Goal: Task Accomplishment & Management: Manage account settings

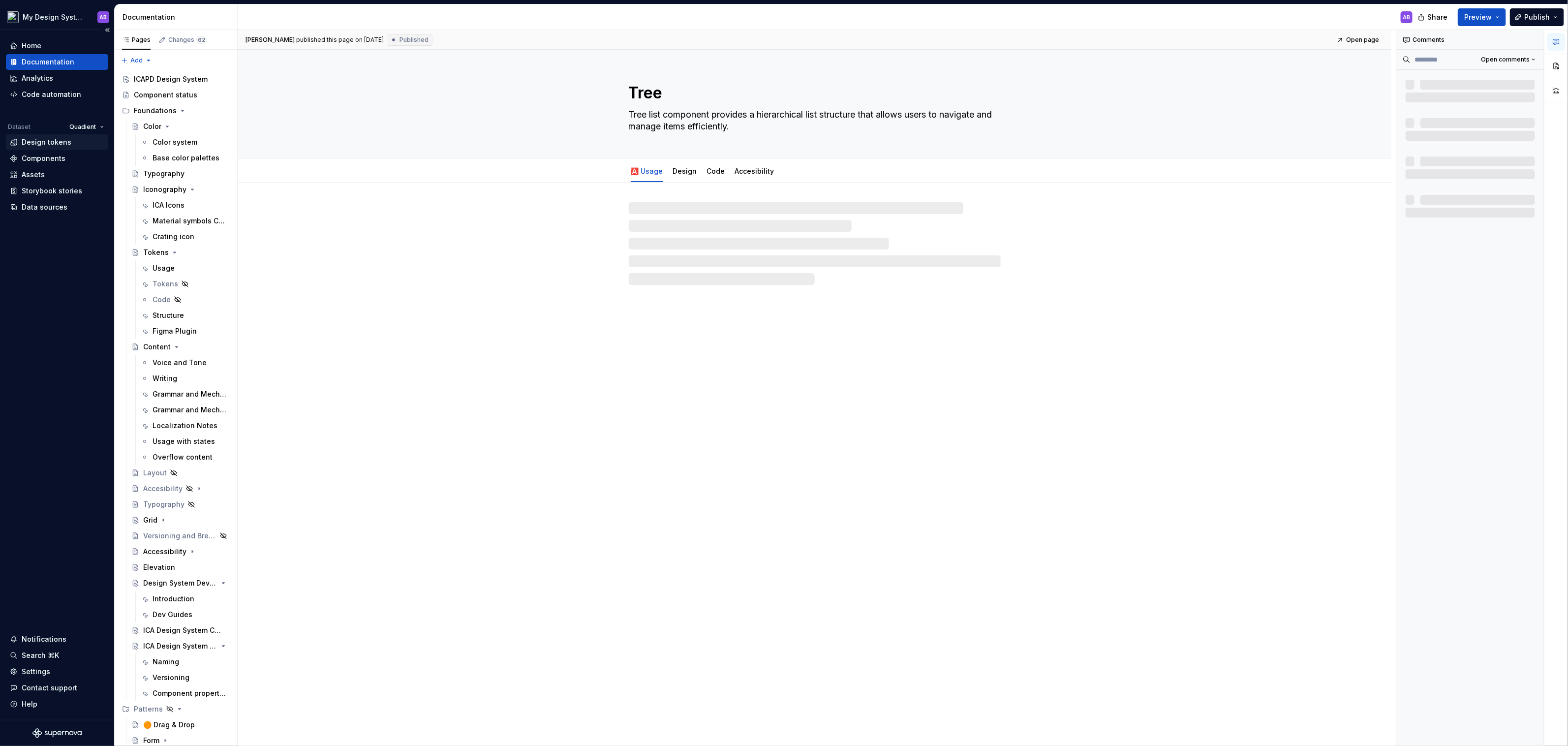
click at [49, 142] on div "Design tokens" at bounding box center [46, 142] width 49 height 10
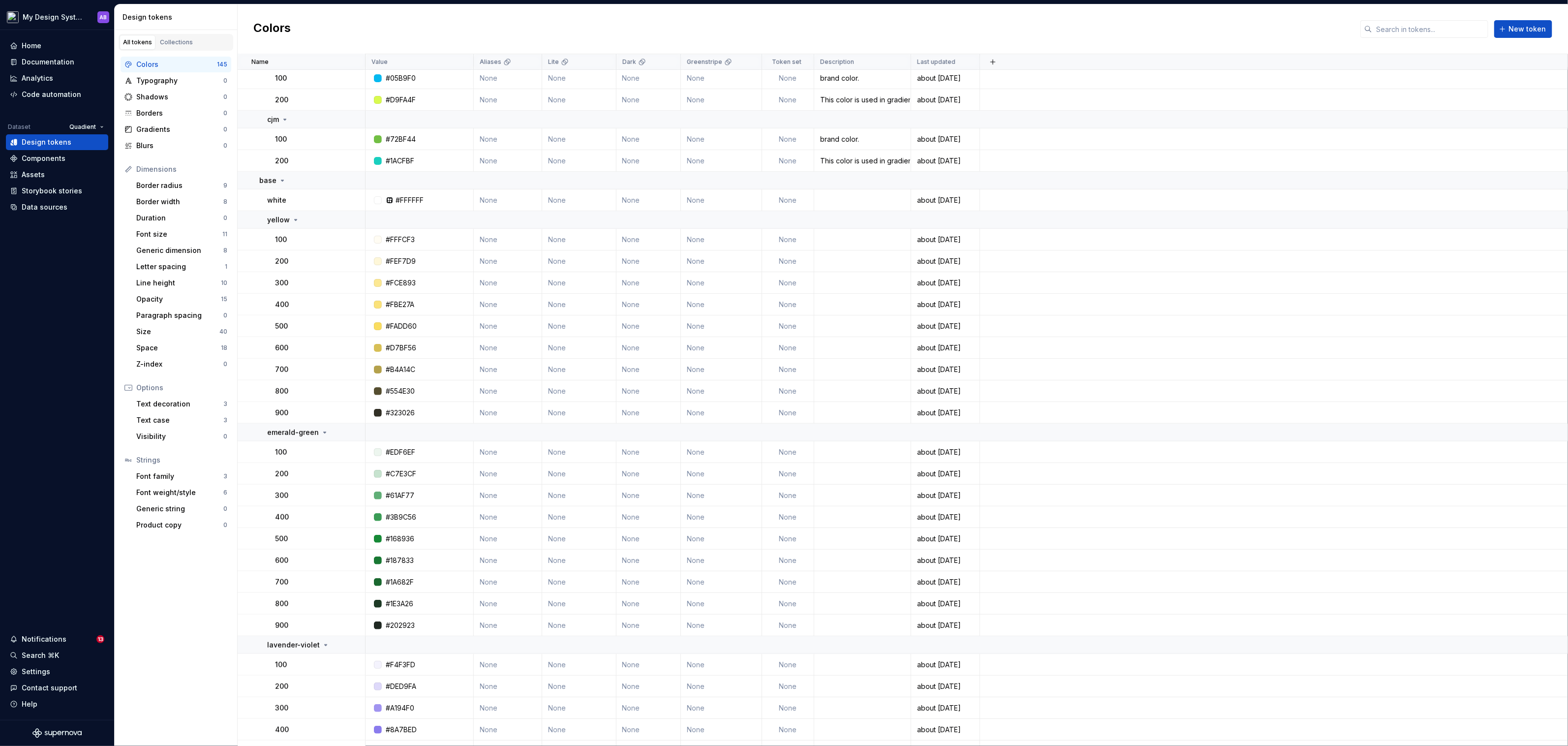
scroll to position [546, 0]
click at [92, 124] on html "My Design System AB Home Documentation Analytics Code automation Dataset Quadie…" at bounding box center [784, 373] width 1568 height 746
click at [46, 138] on html "My Design System AB Home Documentation Analytics Code automation Dataset Quadie…" at bounding box center [784, 373] width 1568 height 746
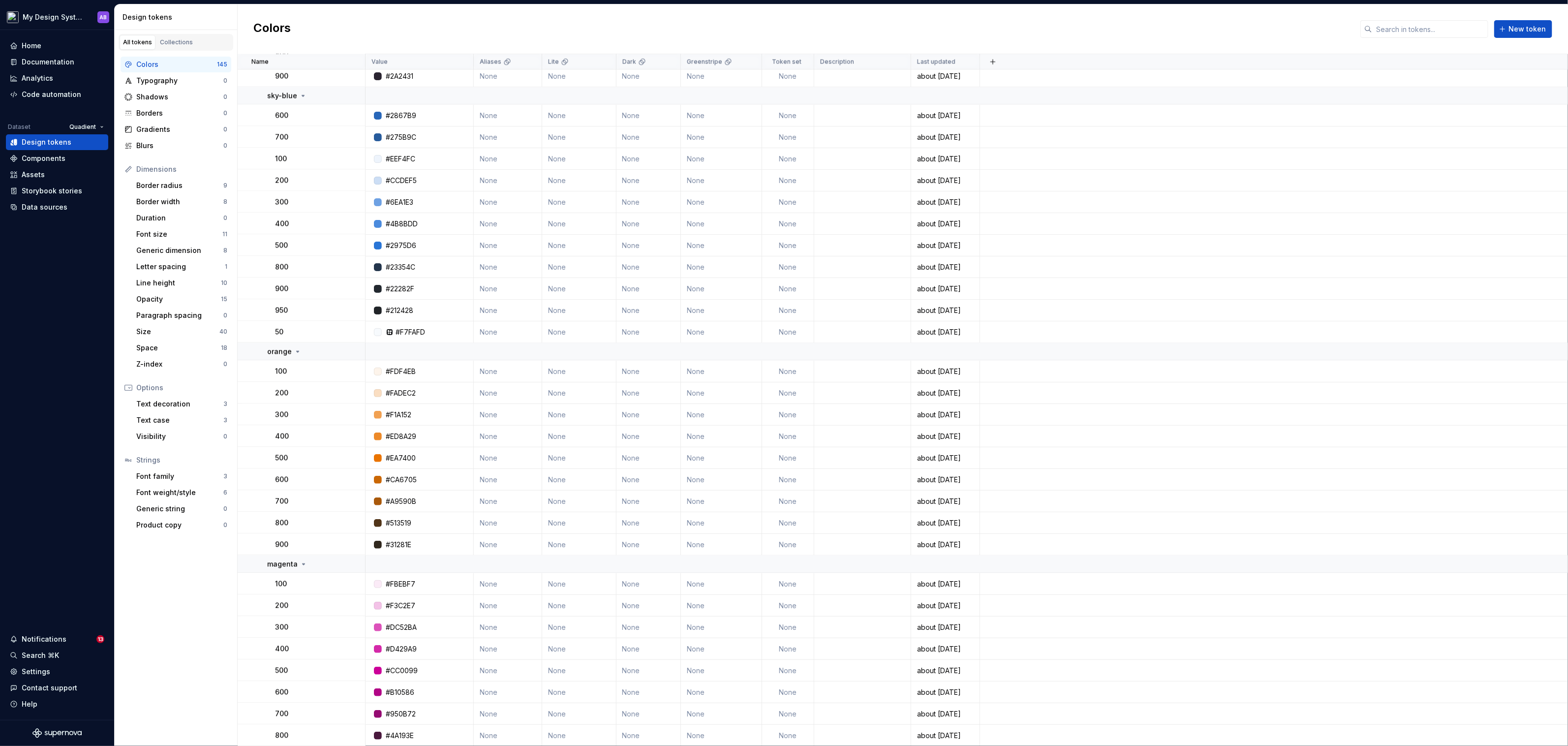
scroll to position [1828, 0]
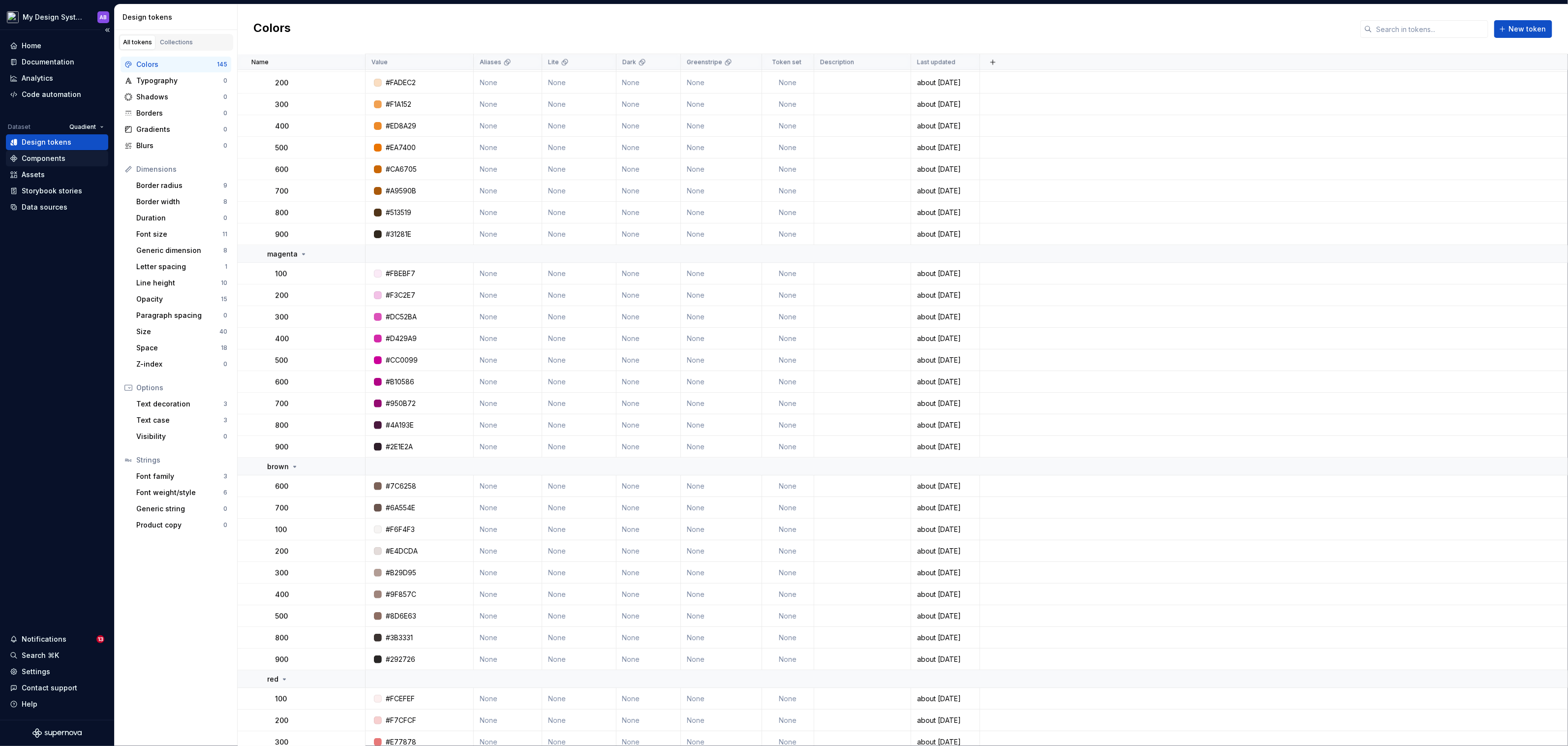
click at [52, 163] on div "Components" at bounding box center [57, 158] width 103 height 16
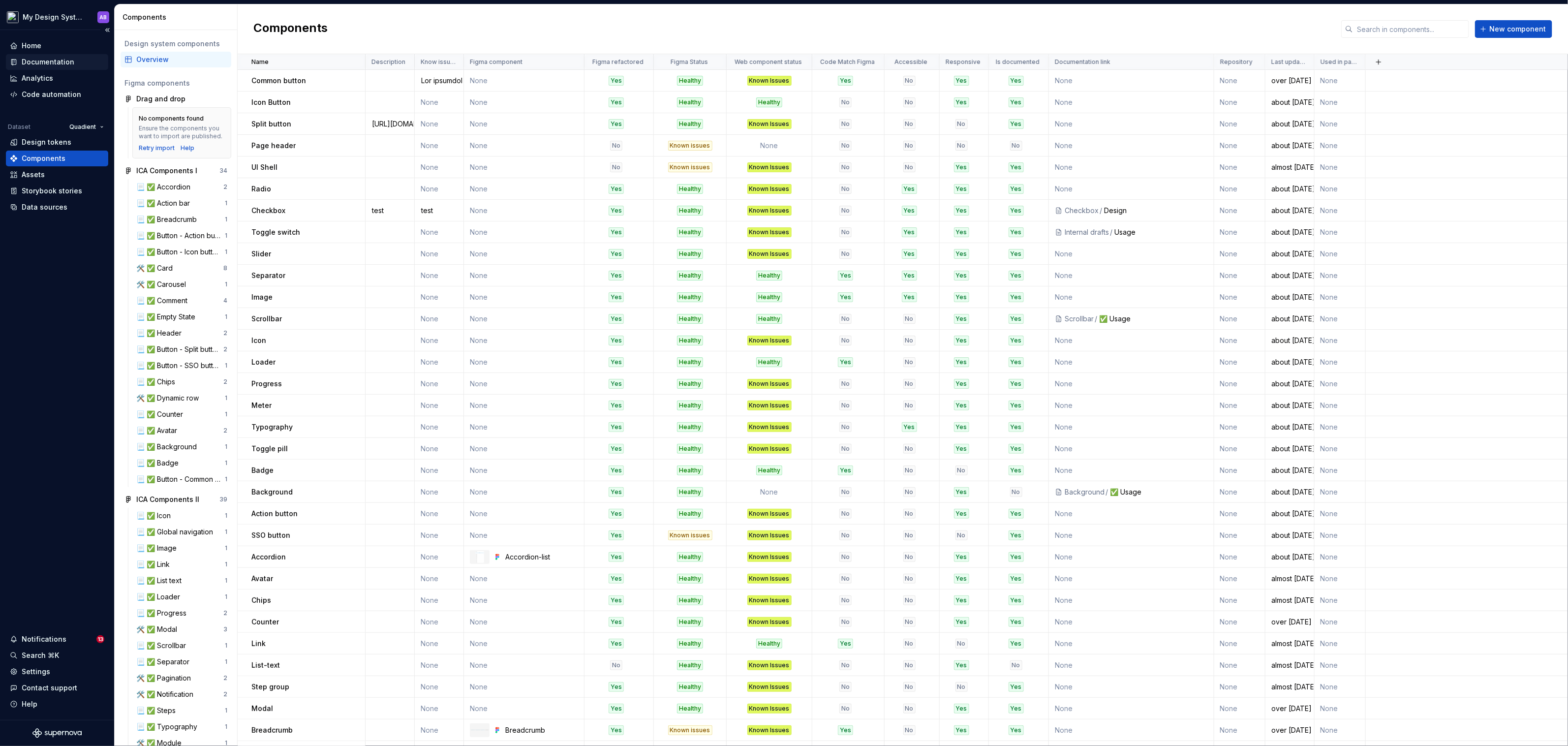
click at [54, 61] on div "Documentation" at bounding box center [47, 62] width 52 height 10
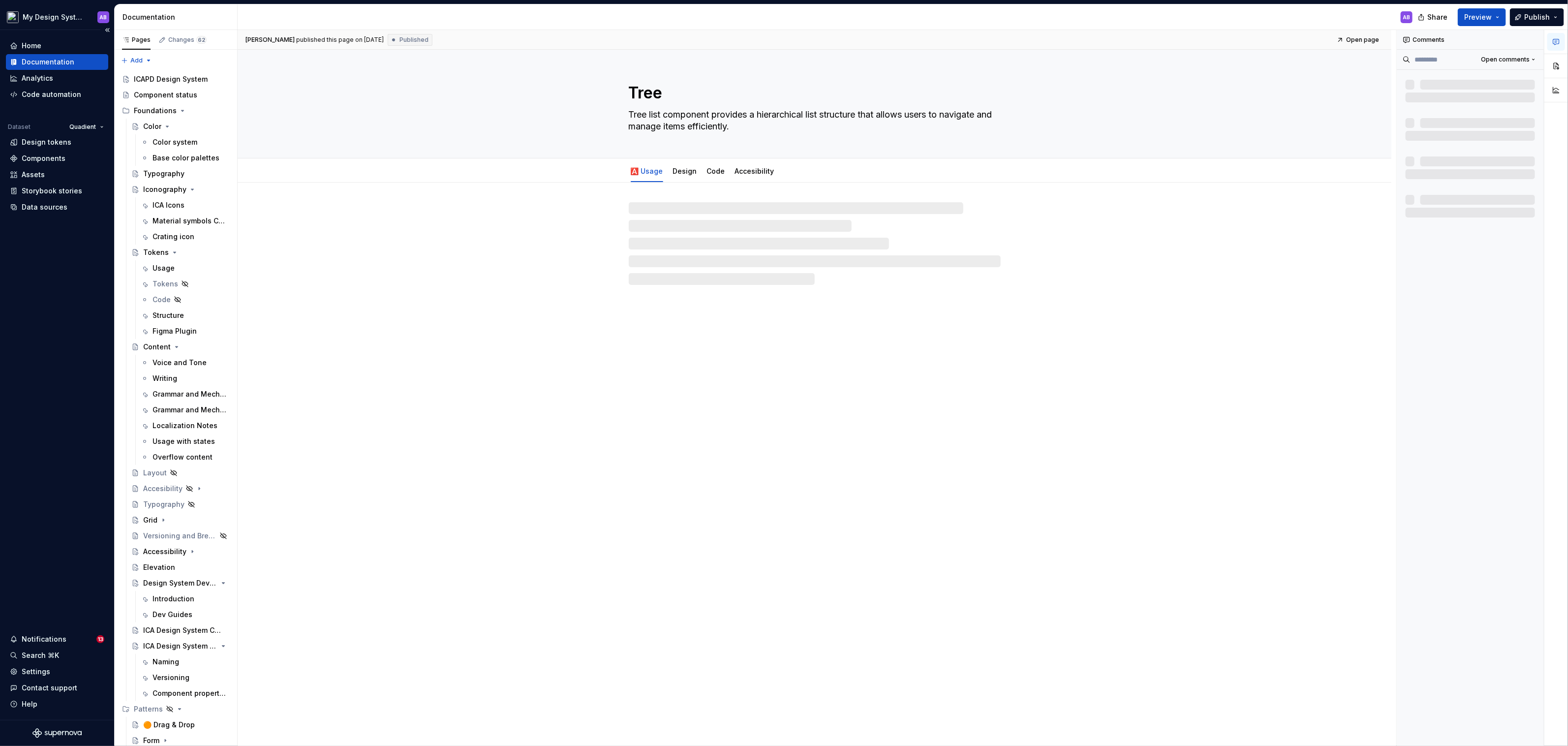
type textarea "*"
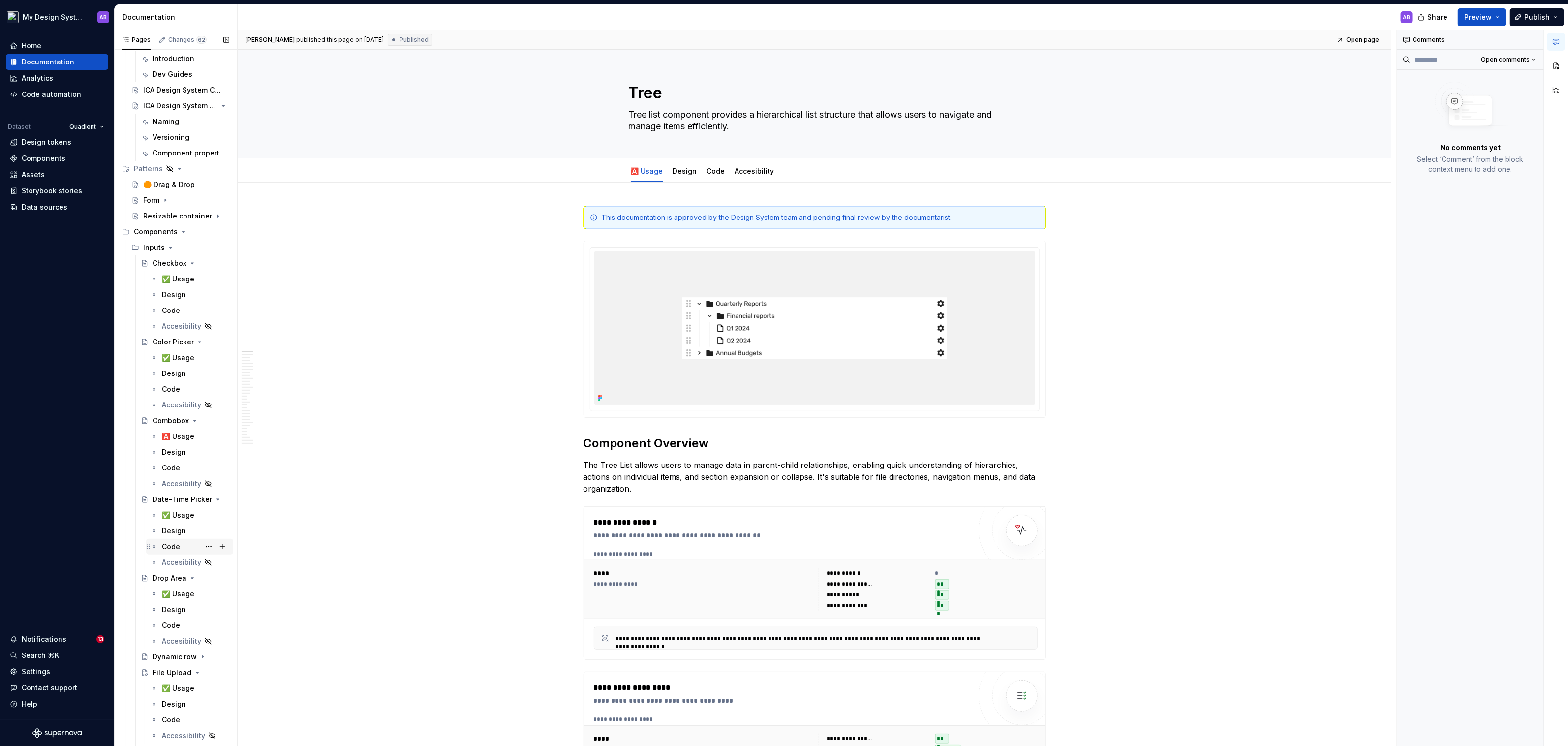
scroll to position [467, 0]
click at [41, 140] on div "Design tokens" at bounding box center [46, 142] width 49 height 10
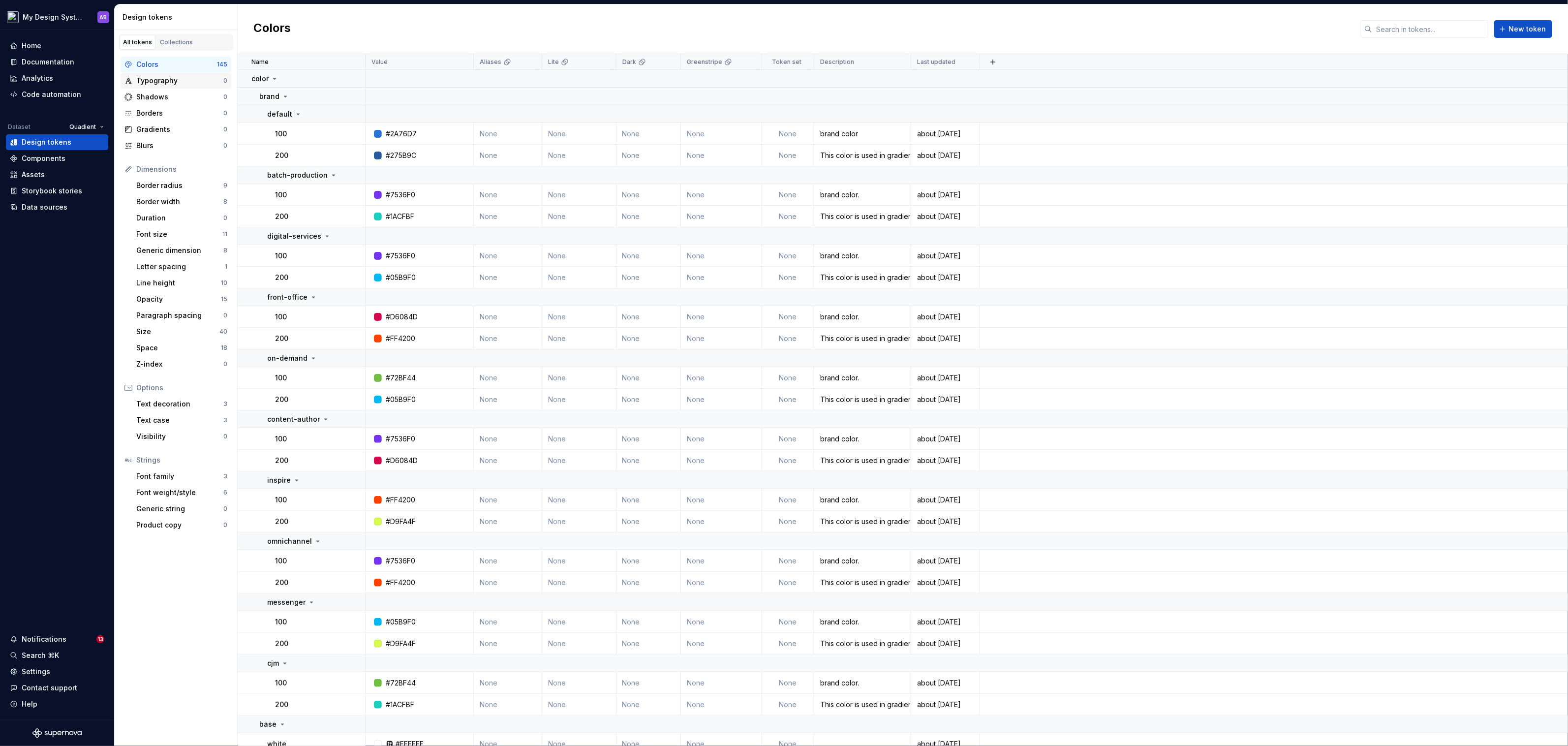
click at [190, 77] on div "Typography" at bounding box center [180, 81] width 87 height 10
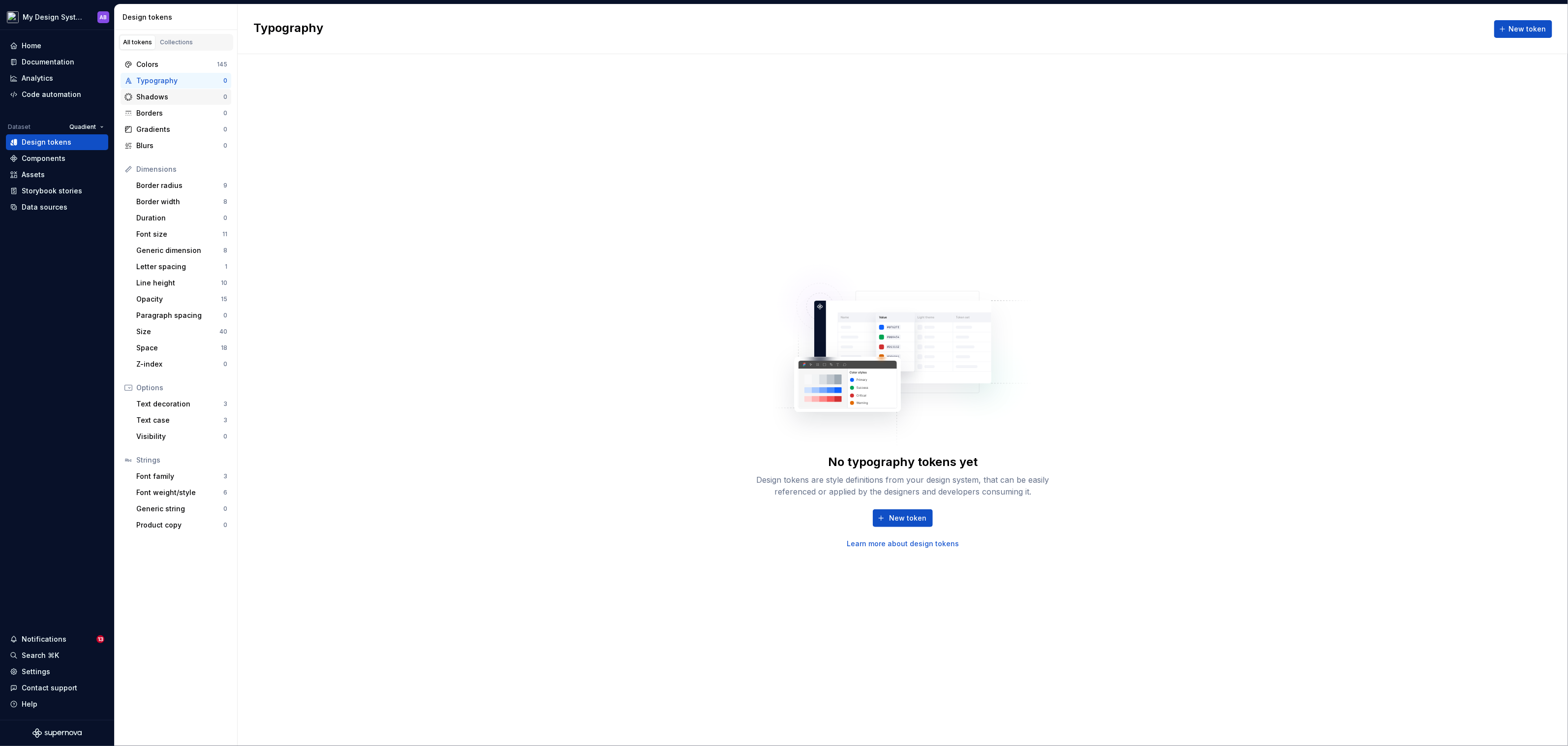
click at [188, 100] on div "Shadows" at bounding box center [180, 97] width 87 height 10
click at [185, 117] on div "Borders" at bounding box center [180, 114] width 87 height 10
click at [183, 132] on div "Gradients" at bounding box center [180, 129] width 87 height 10
click at [175, 185] on div "Border radius" at bounding box center [180, 186] width 87 height 10
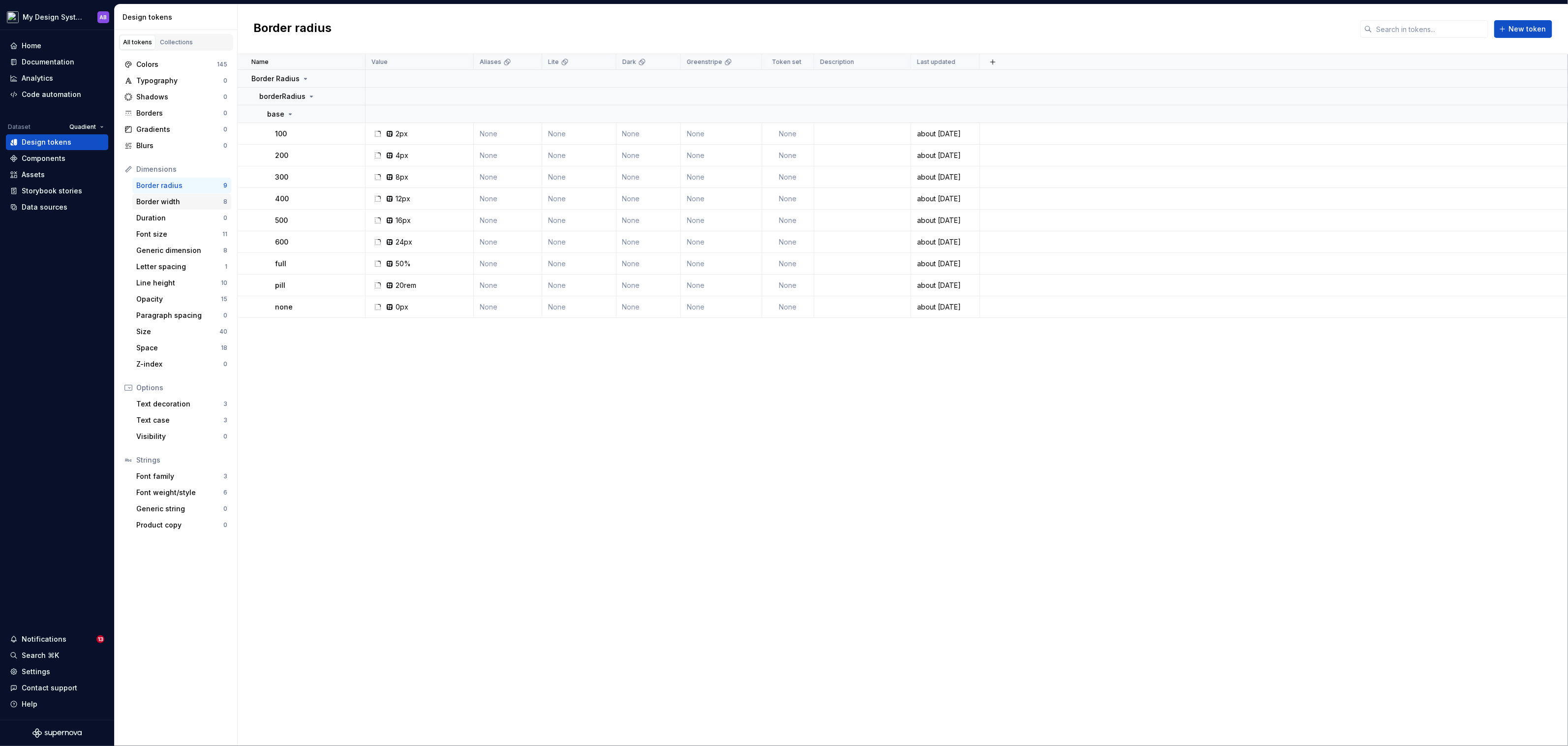
click at [181, 198] on div "Border width" at bounding box center [180, 202] width 87 height 10
click at [167, 62] on div "Colors" at bounding box center [177, 64] width 81 height 10
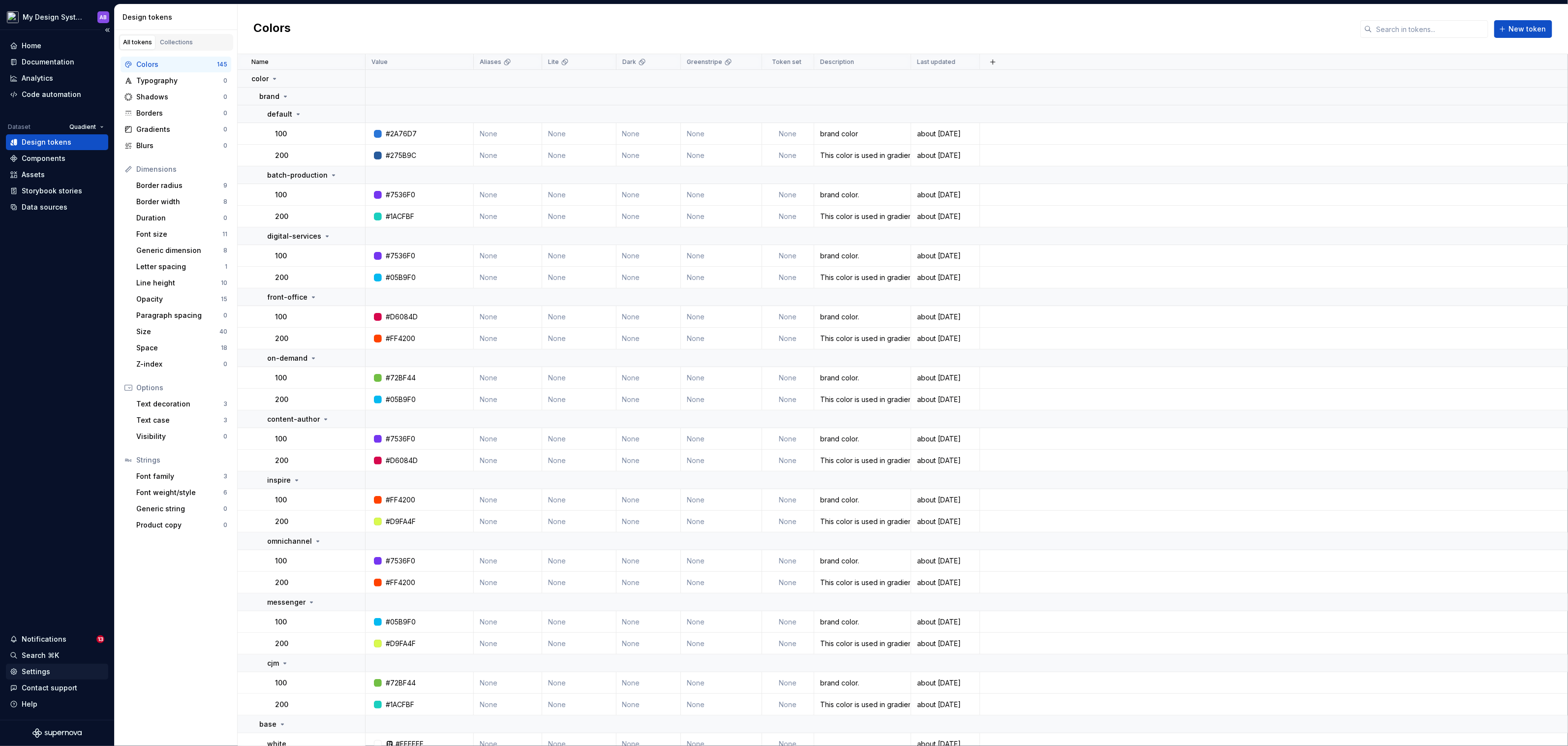
click at [41, 671] on div "Settings" at bounding box center [36, 672] width 29 height 10
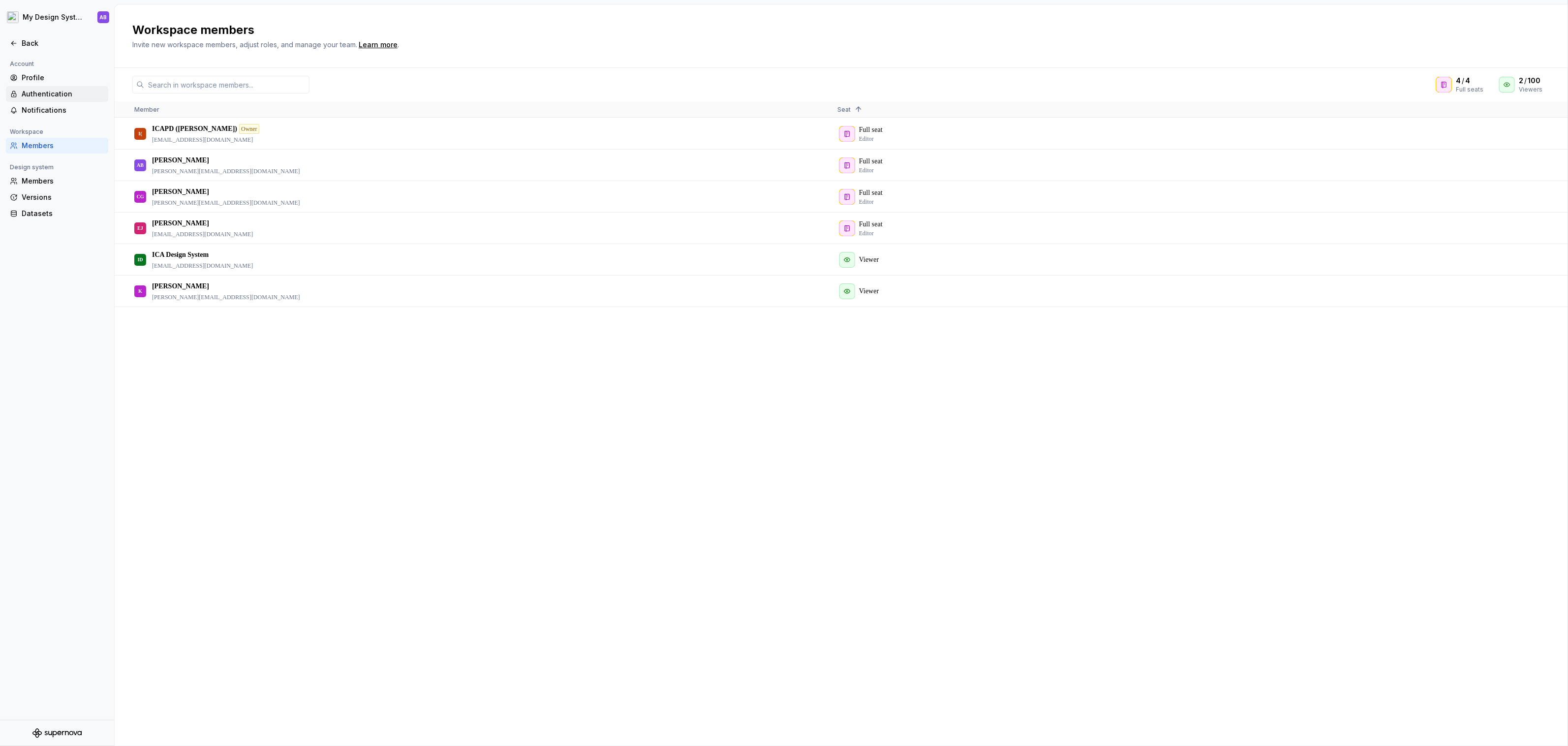
click at [63, 92] on div "Authentication" at bounding box center [63, 94] width 83 height 10
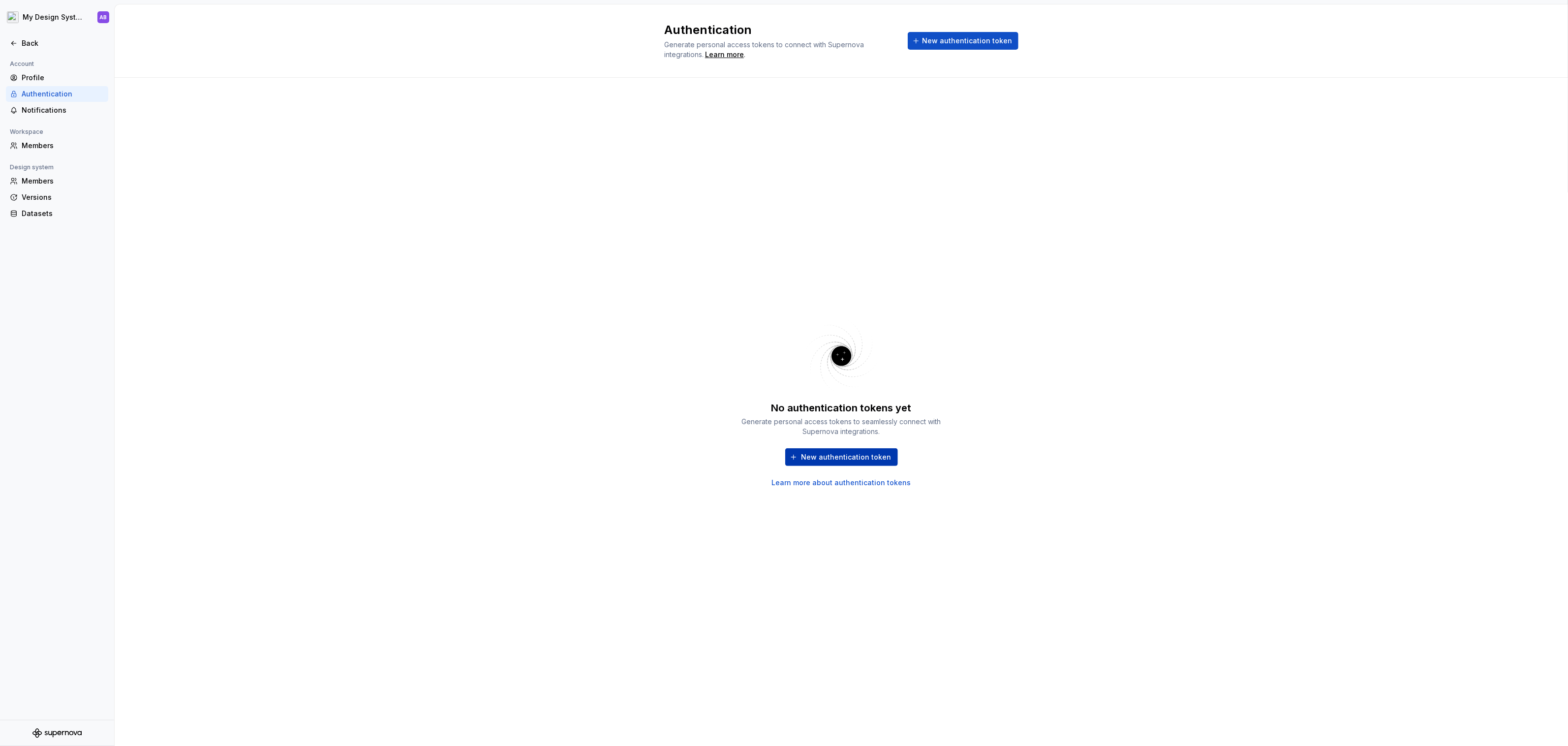
click at [847, 453] on span "New authentication token" at bounding box center [846, 457] width 90 height 10
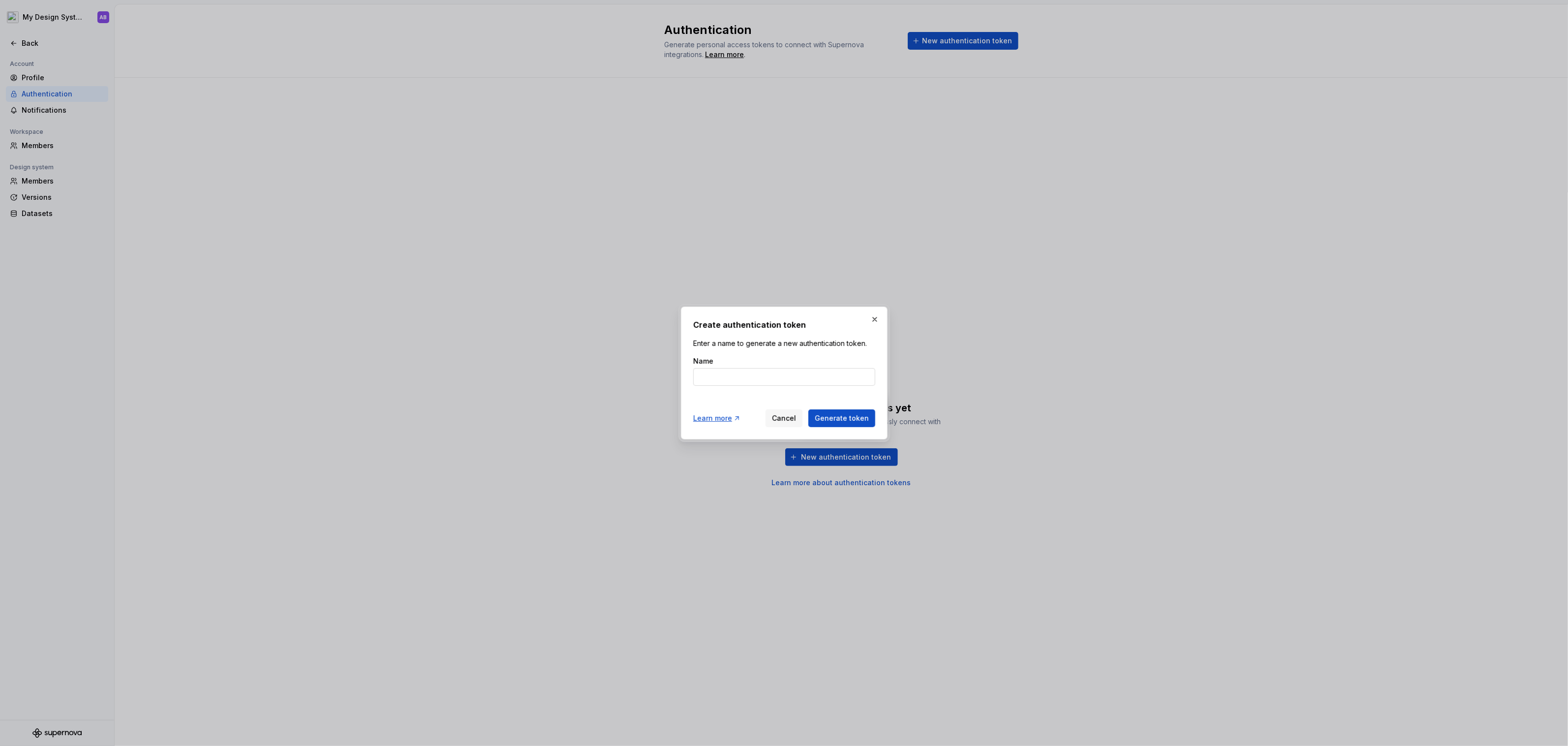
click at [784, 379] on input "Name" at bounding box center [784, 376] width 182 height 18
type input "Shadcn tokens"
click at [850, 419] on span "Generate token" at bounding box center [841, 418] width 54 height 10
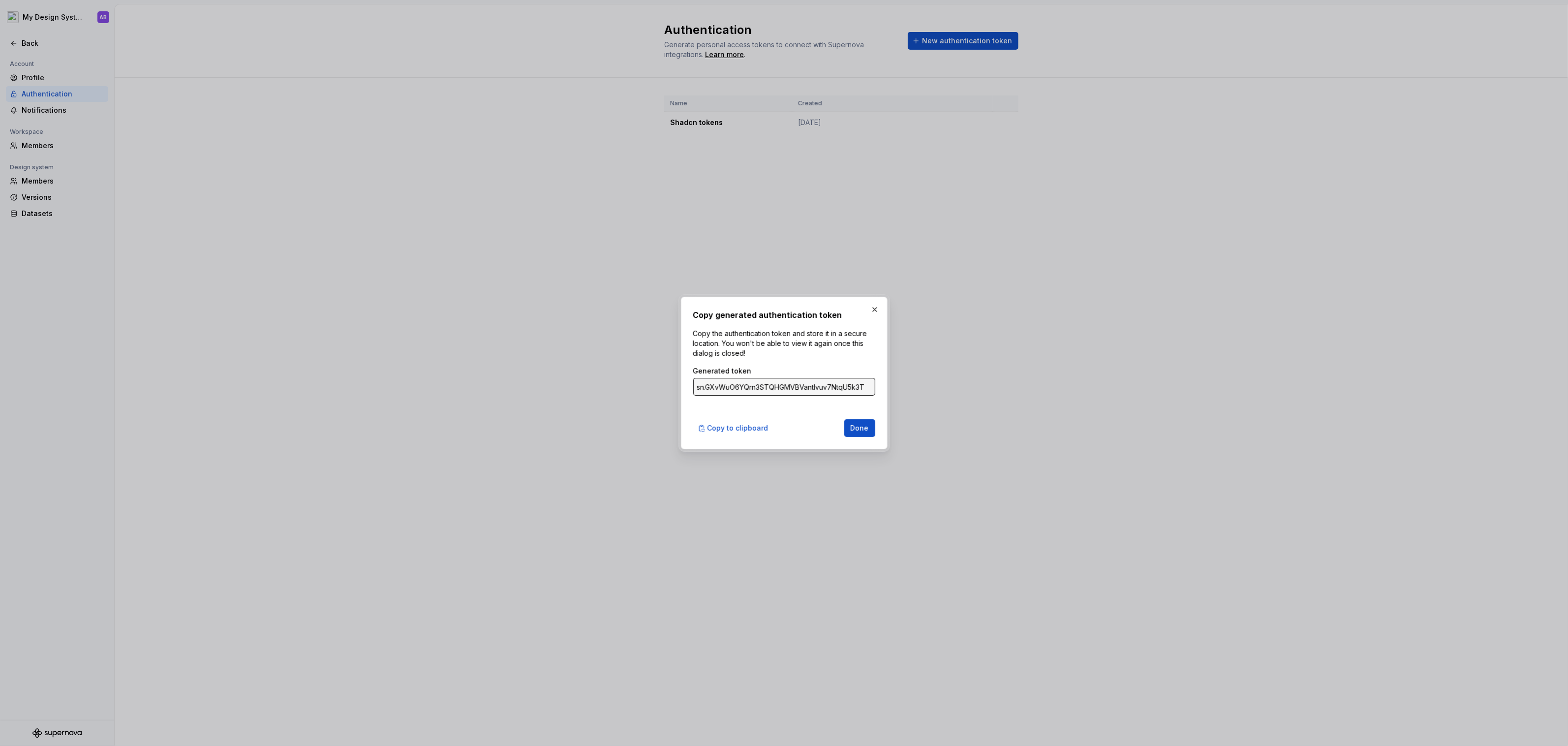
click at [755, 387] on input "sn.GXvWuO6YQrn3STQHGMVBVantlvuv7NtqU5k3TR0HNlNIIOAWwEnPiBz61sv2S2PZ5IUTRoVmw1Zl…" at bounding box center [784, 386] width 182 height 18
click at [737, 427] on span "Copy to clipboard" at bounding box center [738, 428] width 61 height 10
click at [877, 308] on button "button" at bounding box center [874, 309] width 14 height 14
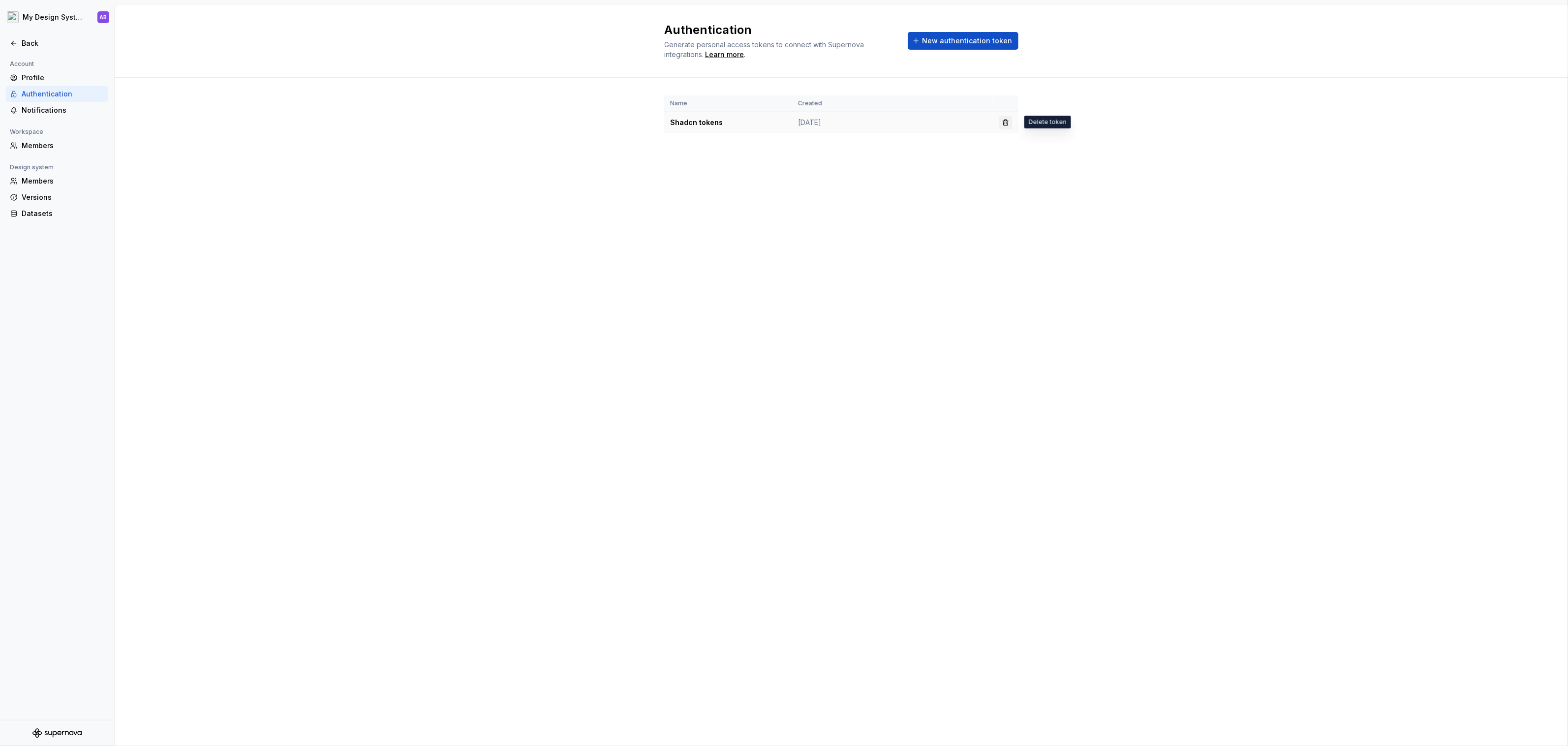
click at [1005, 124] on button "button" at bounding box center [1006, 123] width 14 height 14
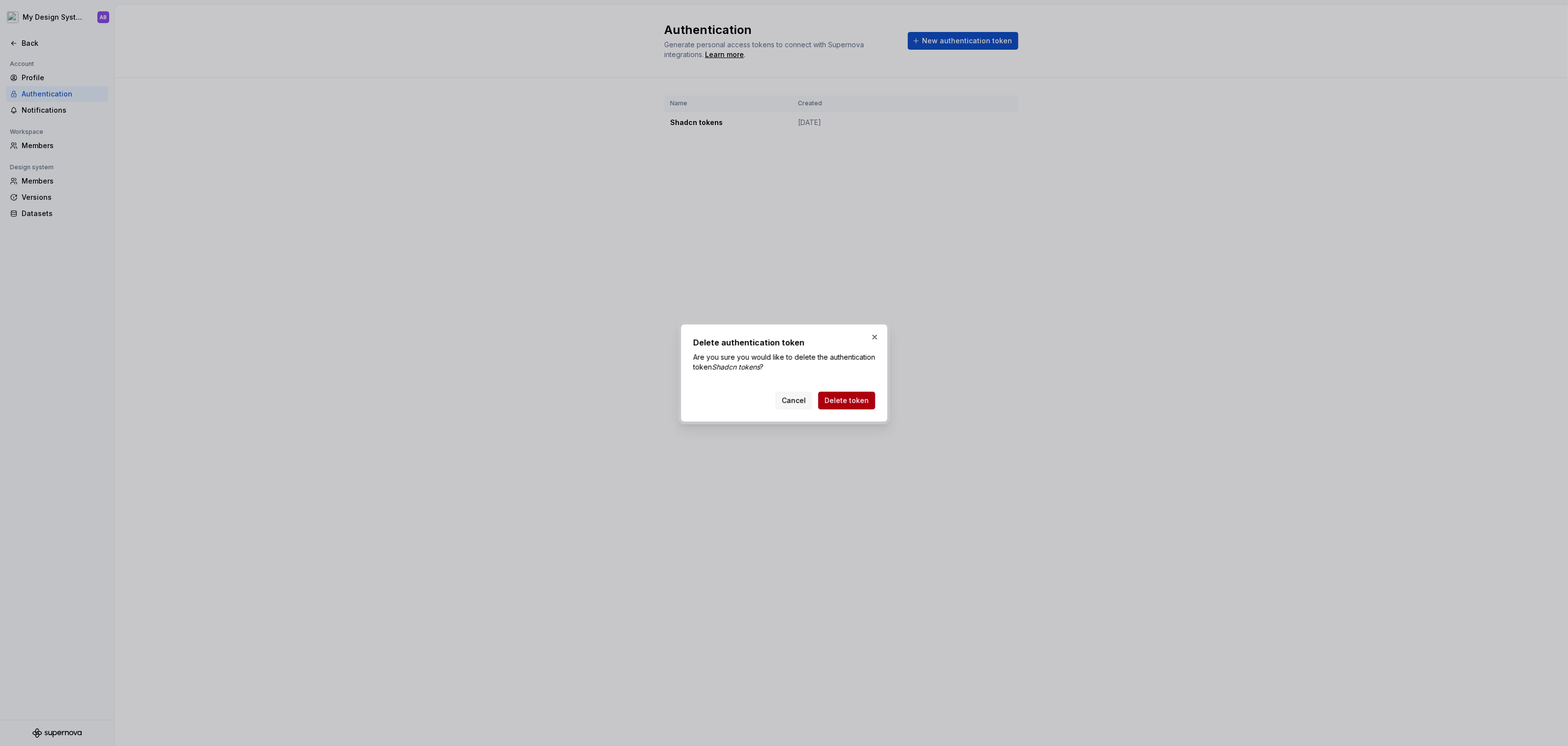
click at [843, 401] on span "Delete token" at bounding box center [846, 400] width 44 height 10
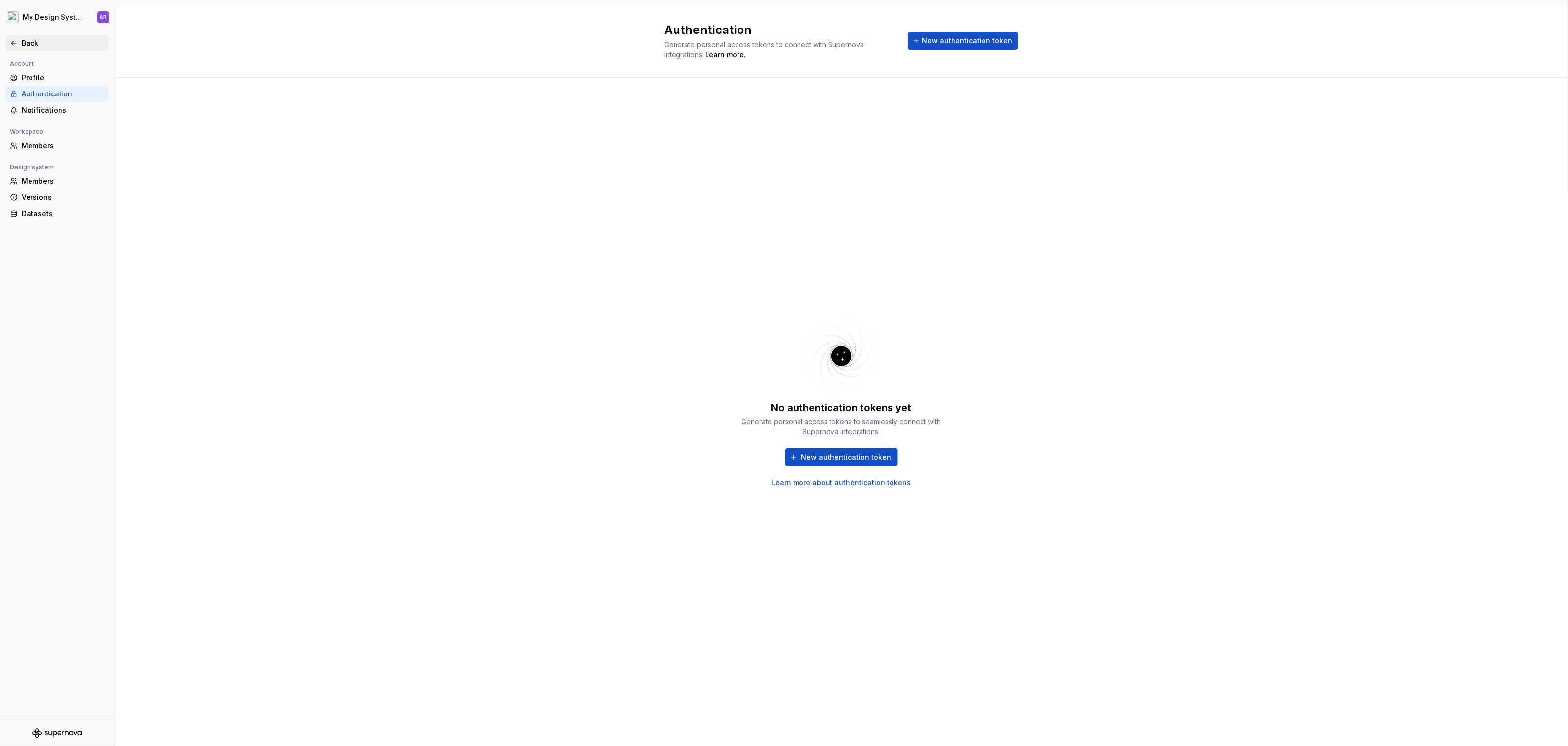
click at [13, 40] on icon at bounding box center [14, 43] width 8 height 8
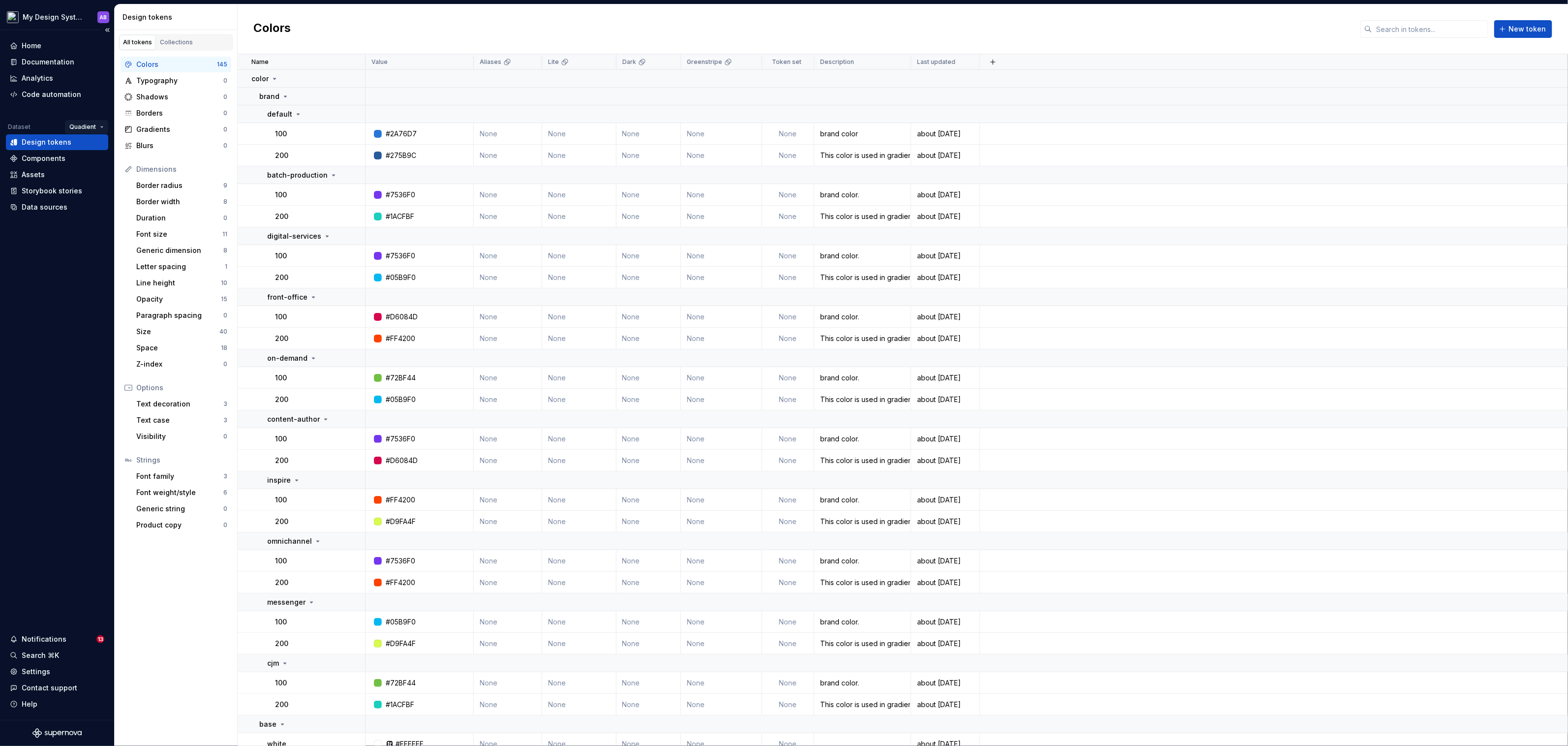
click at [94, 125] on html "My Design System AB Home Documentation Analytics Code automation Dataset Quadie…" at bounding box center [784, 373] width 1568 height 746
click at [98, 145] on div "CXM" at bounding box center [117, 146] width 64 height 10
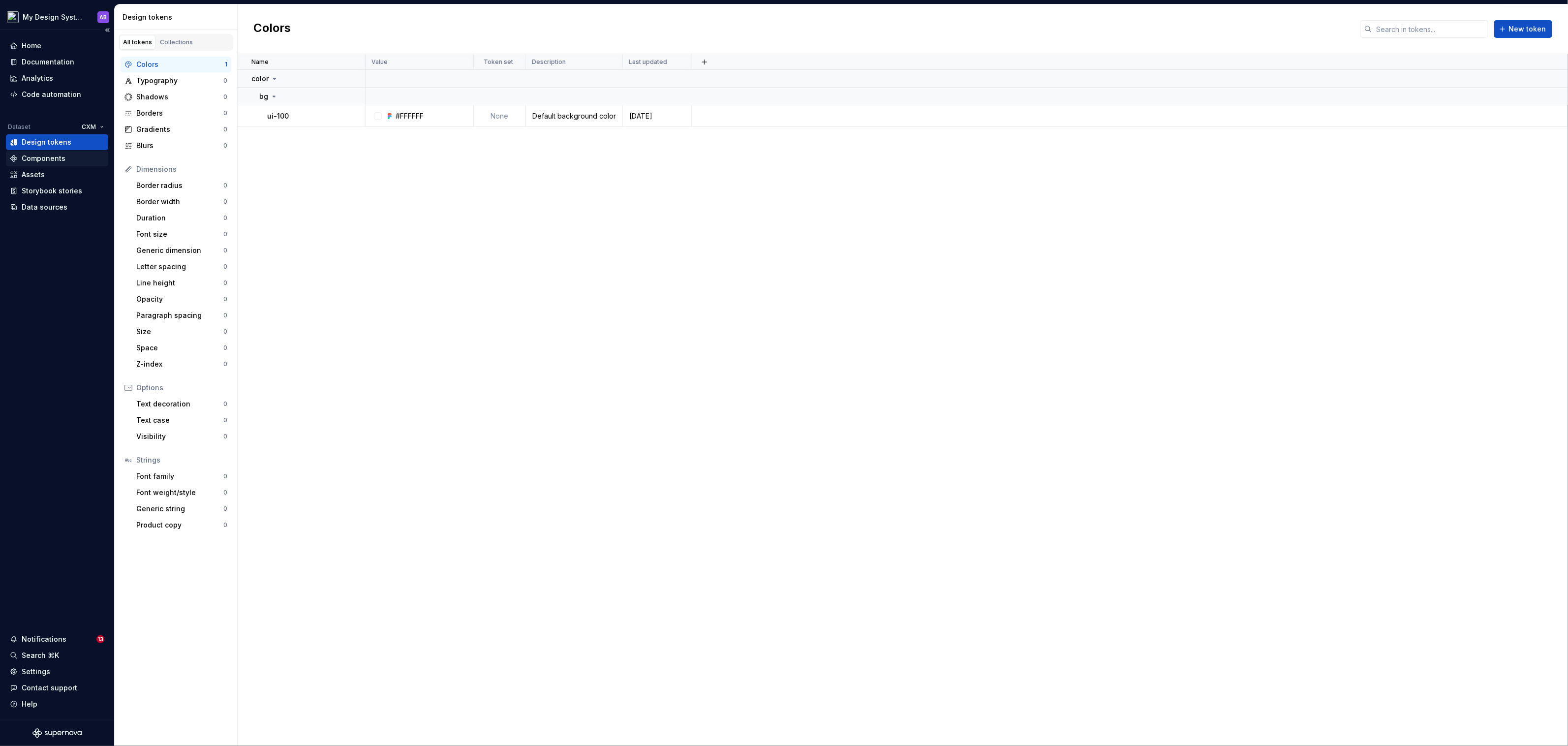
click at [59, 156] on div "Components" at bounding box center [43, 158] width 43 height 10
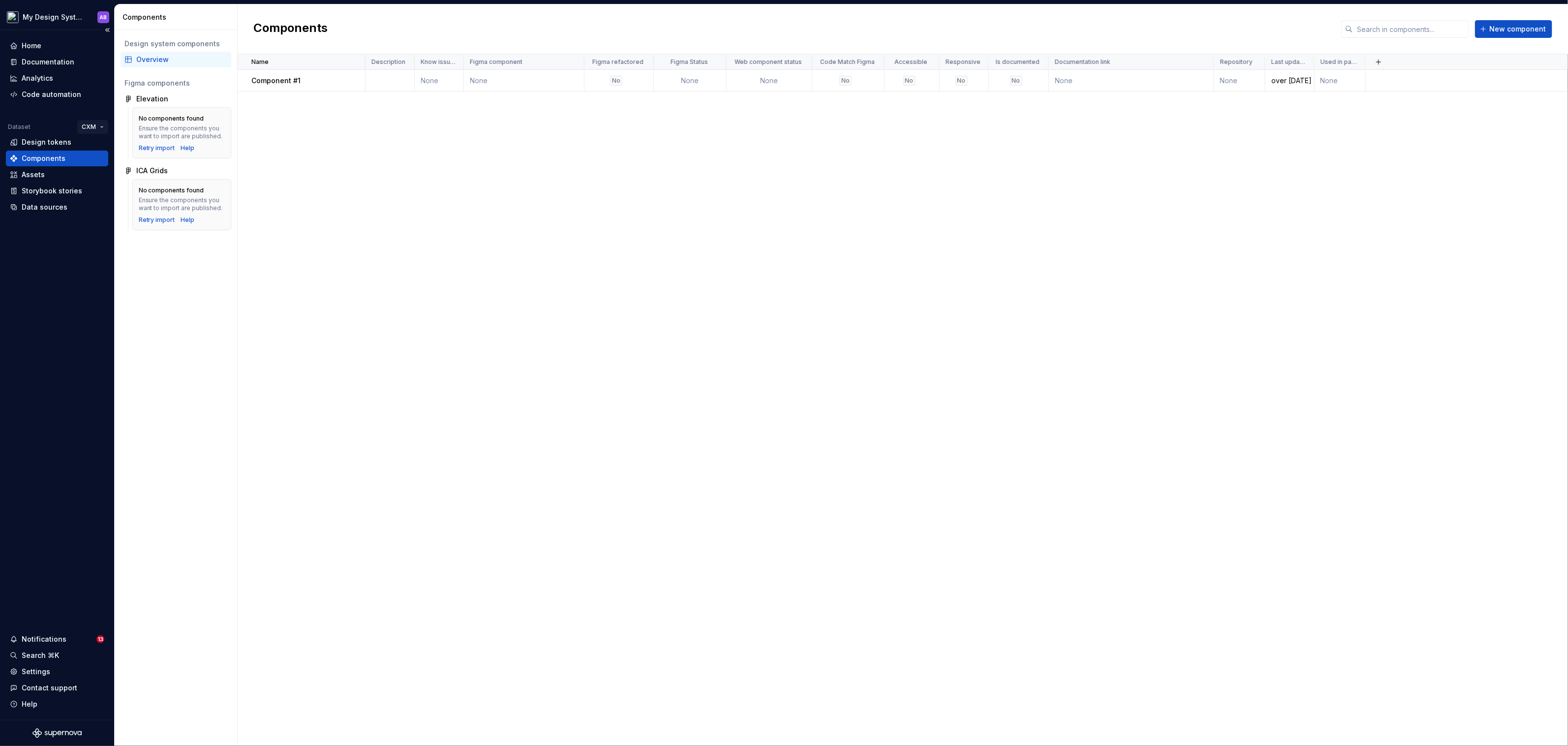
click at [98, 124] on html "My Design System AB Home Documentation Analytics Code automation Dataset CXM De…" at bounding box center [784, 373] width 1568 height 746
click at [124, 160] on div "Quadient" at bounding box center [128, 162] width 64 height 10
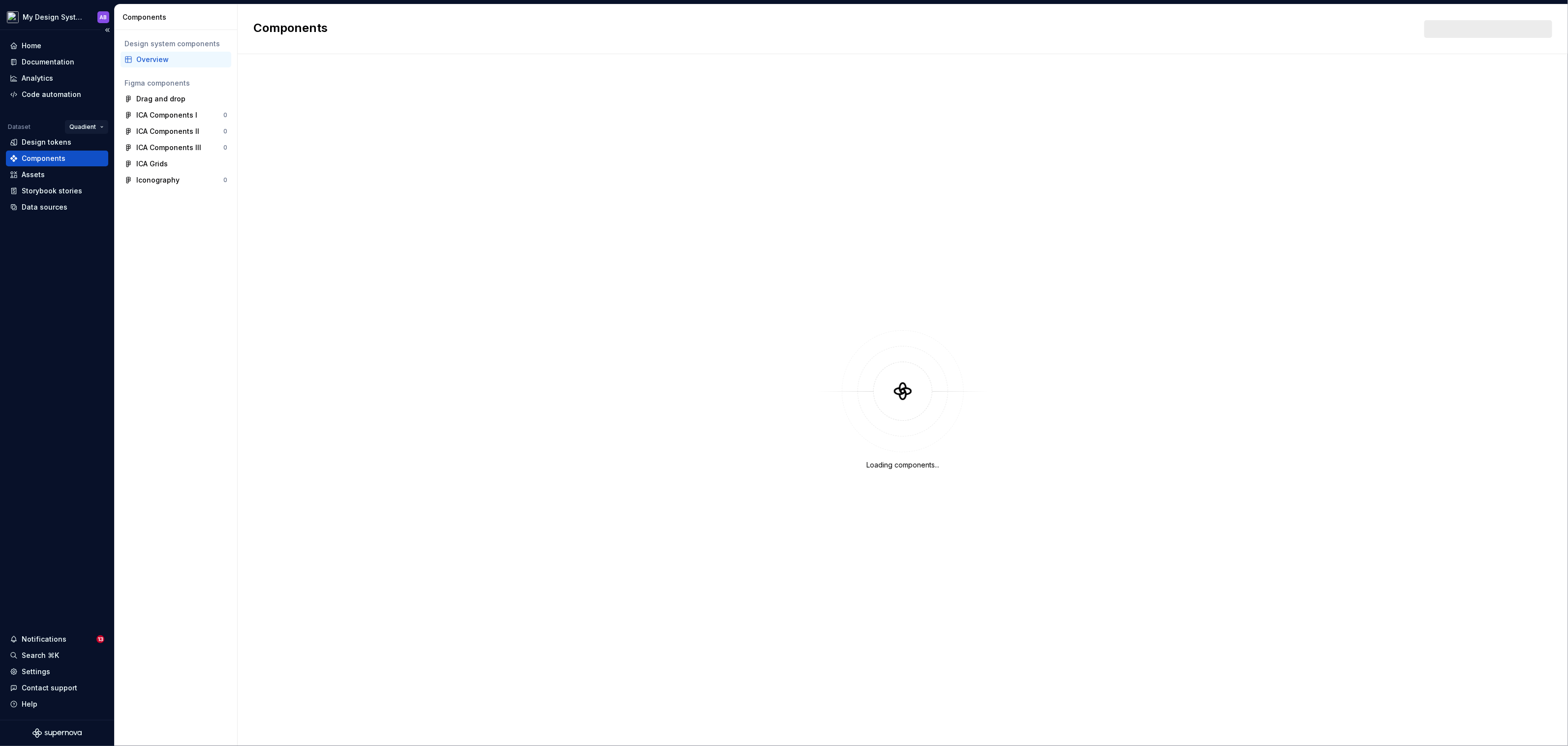
click at [100, 122] on html "My Design System AB Home Documentation Analytics Code automation Dataset Quadie…" at bounding box center [784, 373] width 1568 height 746
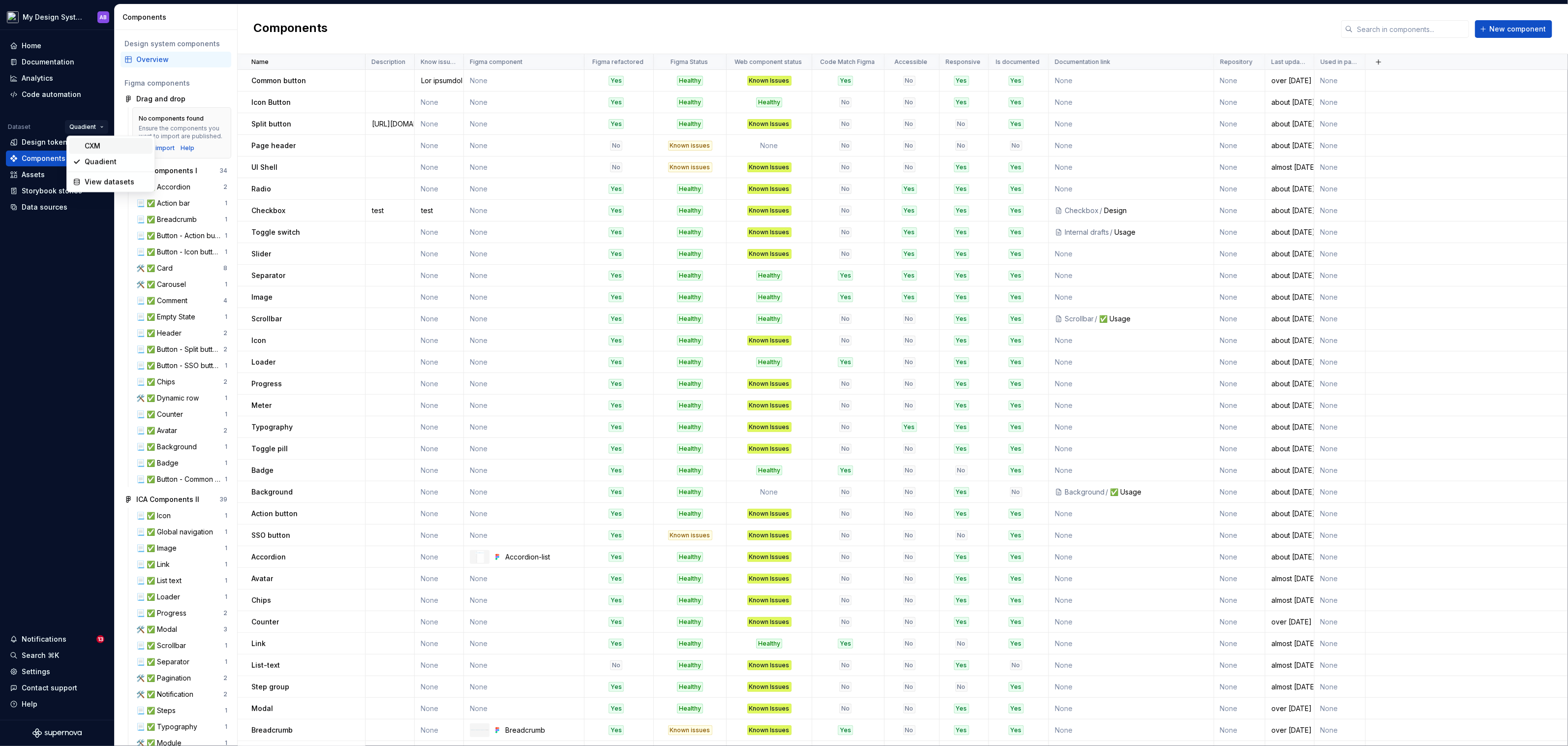
click at [99, 147] on div "CXM" at bounding box center [117, 146] width 64 height 10
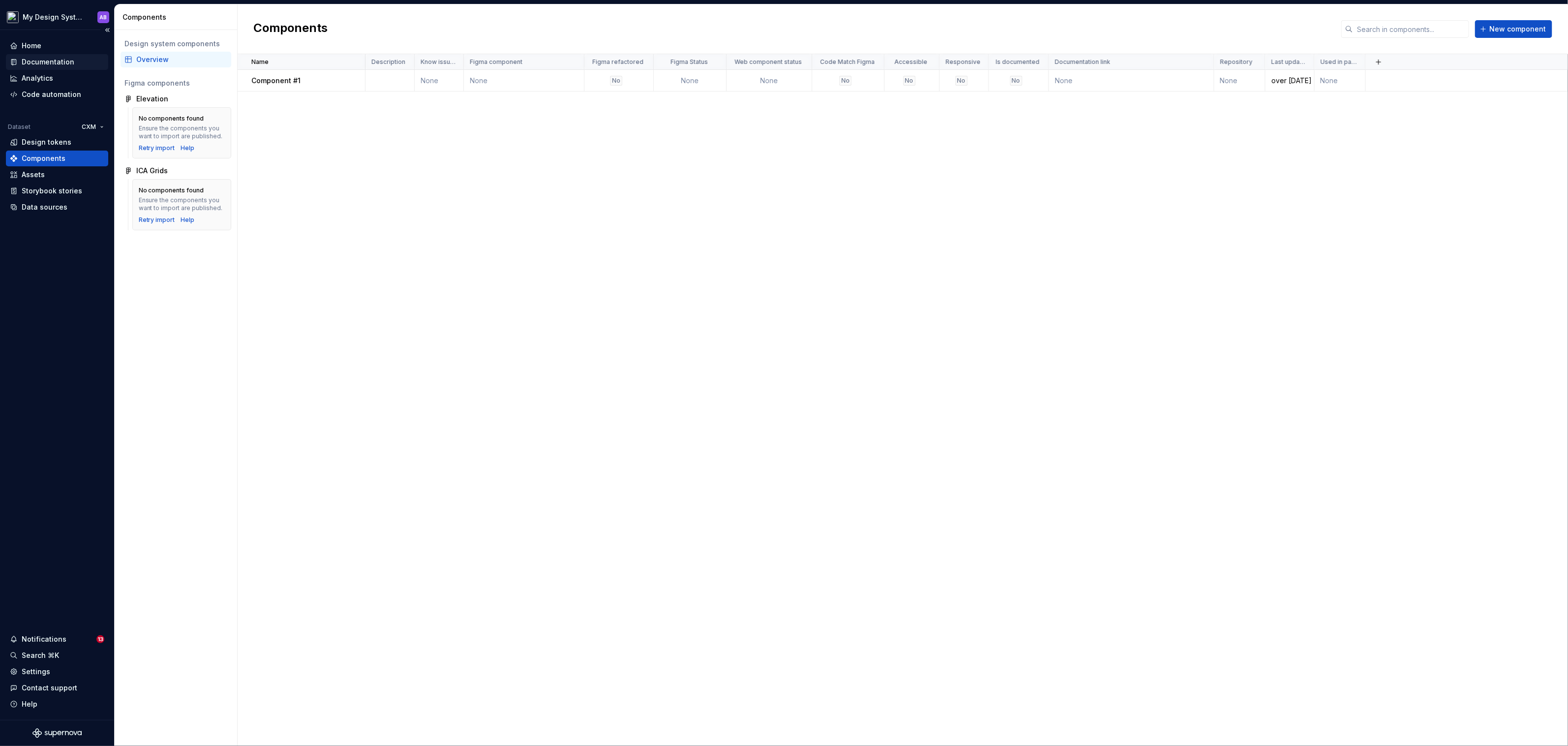
click at [66, 66] on div "Documentation" at bounding box center [47, 62] width 52 height 10
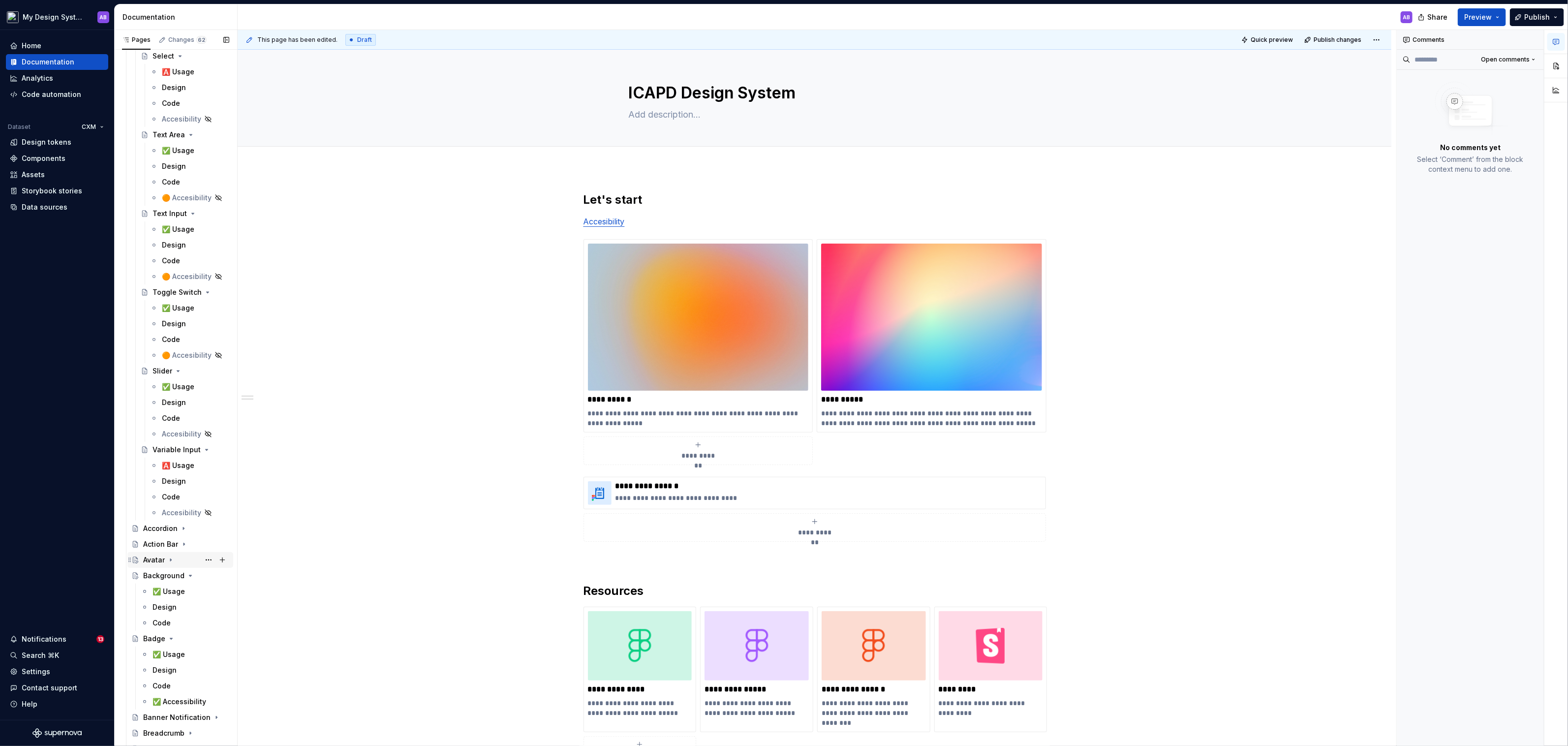
scroll to position [1644, 0]
click at [90, 123] on html "My Design System AB Home Documentation Analytics Code automation Dataset CXM De…" at bounding box center [784, 373] width 1568 height 746
click at [104, 158] on div "Quadient" at bounding box center [128, 162] width 64 height 10
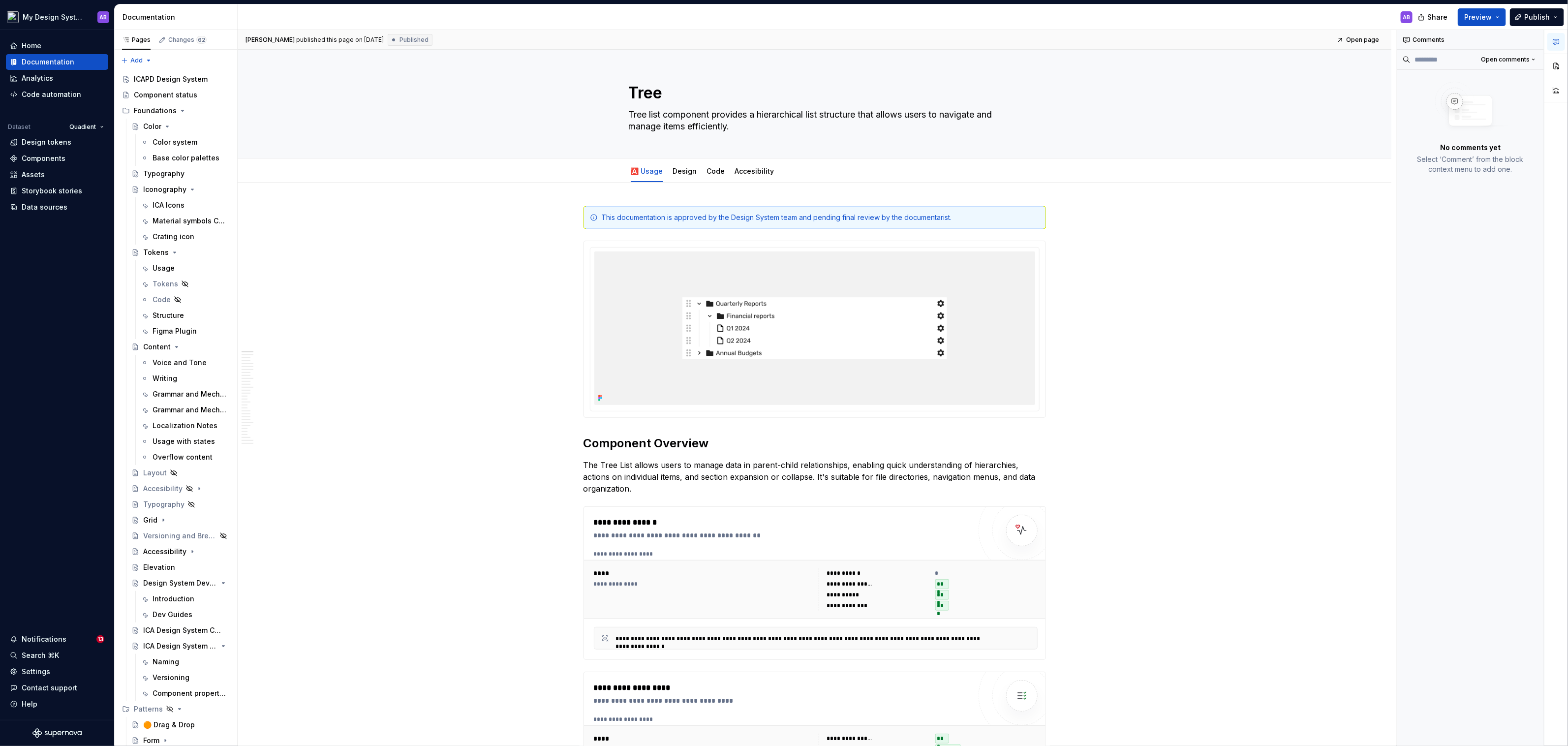
type textarea "*"
